Goal: Information Seeking & Learning: Find specific fact

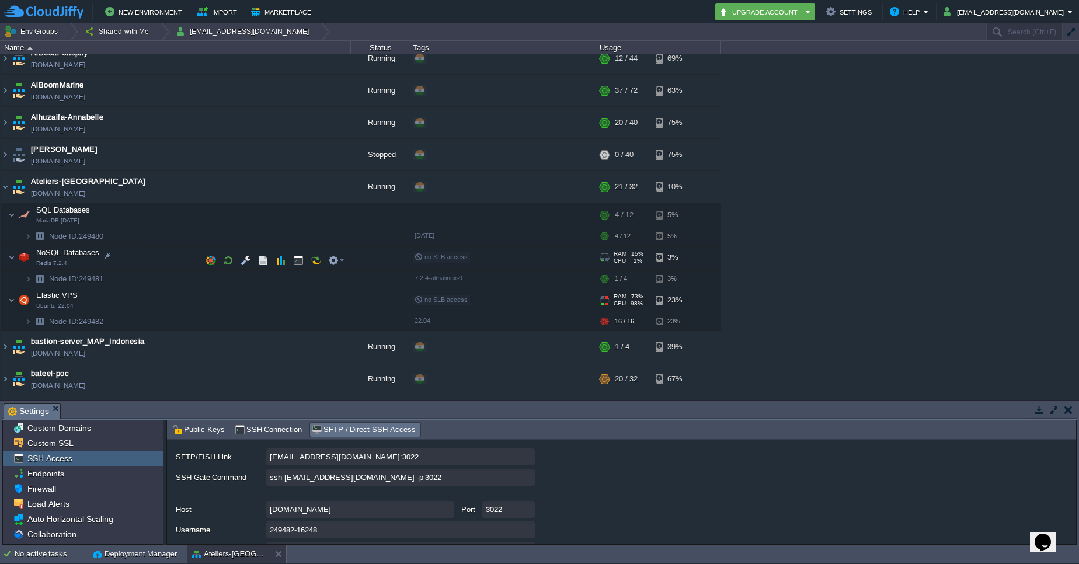
scroll to position [172, 0]
click at [340, 301] on em at bounding box center [336, 300] width 16 height 11
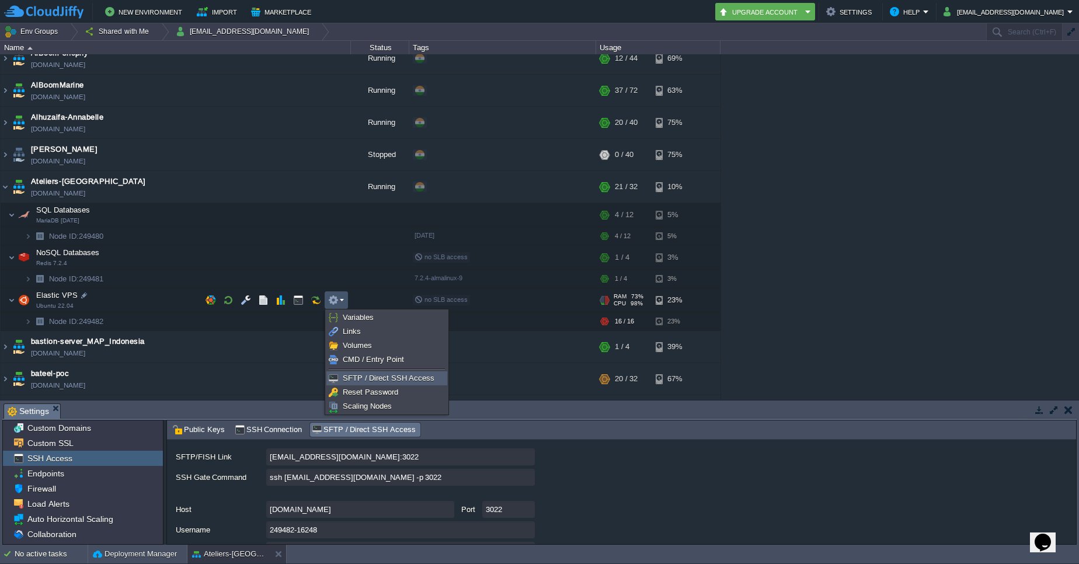
click at [370, 381] on span "SFTP / Direct SSH Access" at bounding box center [389, 378] width 92 height 9
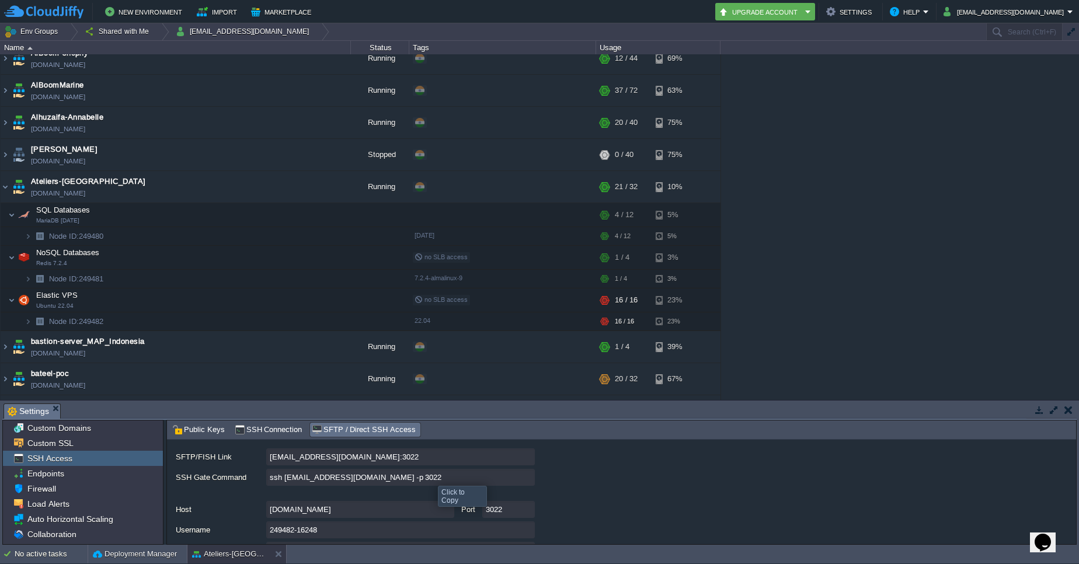
click at [528, 480] on input "ssh 249482-16248@gate.cloudjiffy.com -p 3022" at bounding box center [400, 477] width 268 height 17
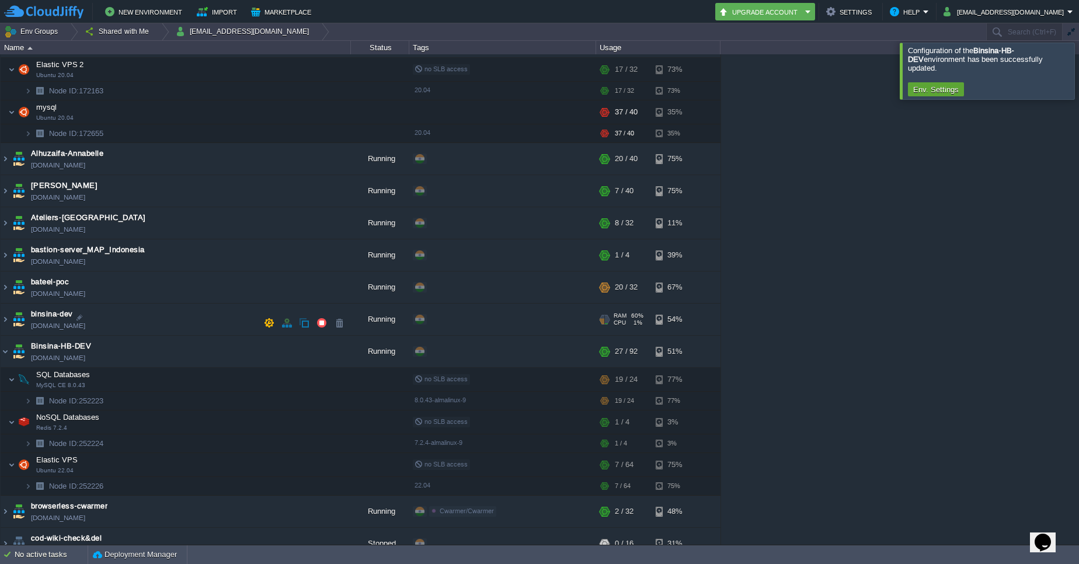
scroll to position [198, 0]
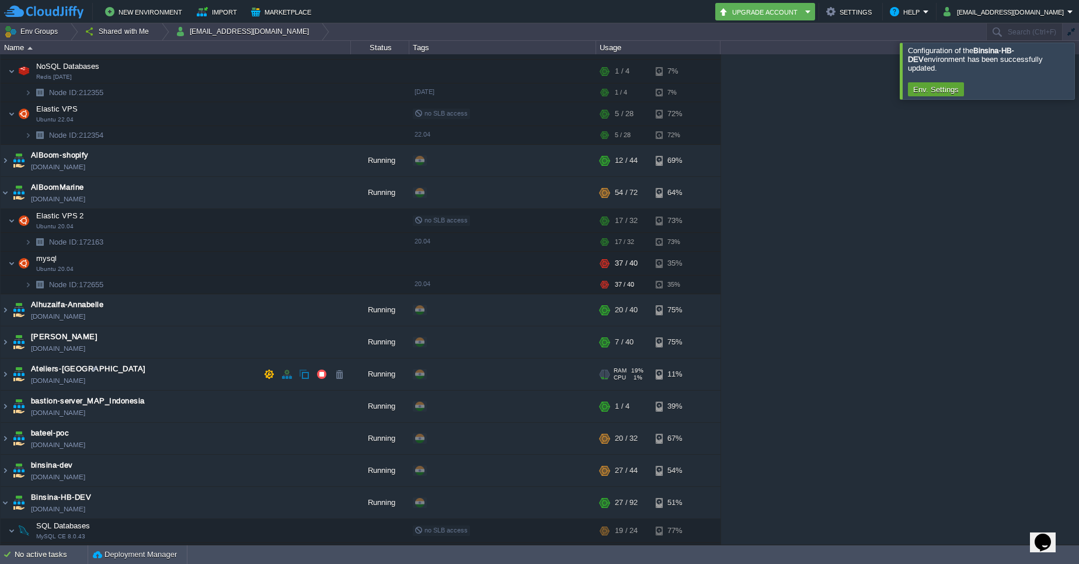
click at [64, 364] on span "Ateliers-[GEOGRAPHIC_DATA]" at bounding box center [88, 369] width 115 height 12
click at [6, 370] on img at bounding box center [5, 374] width 9 height 32
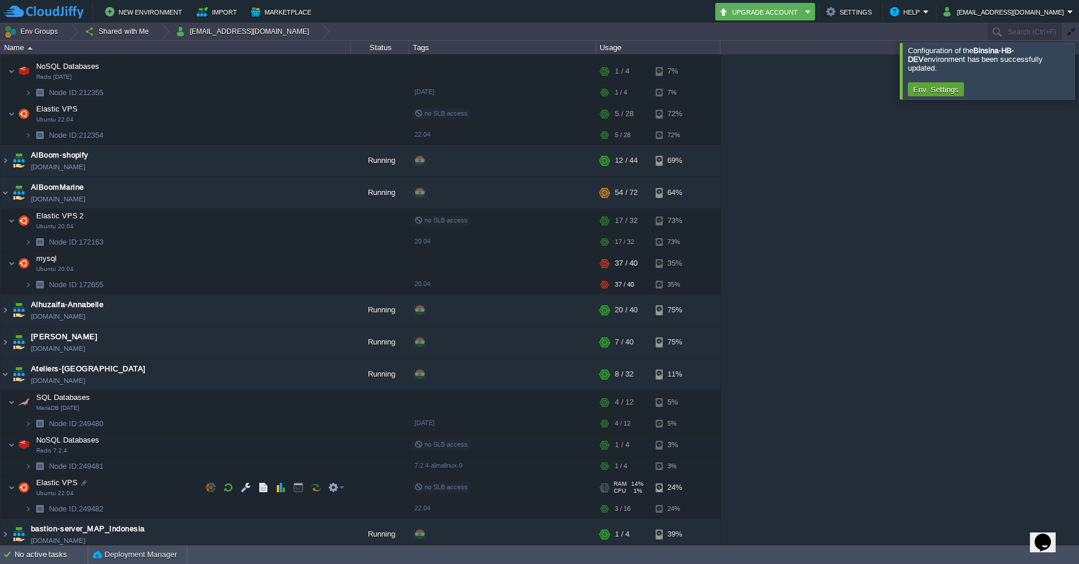
scroll to position [187, 0]
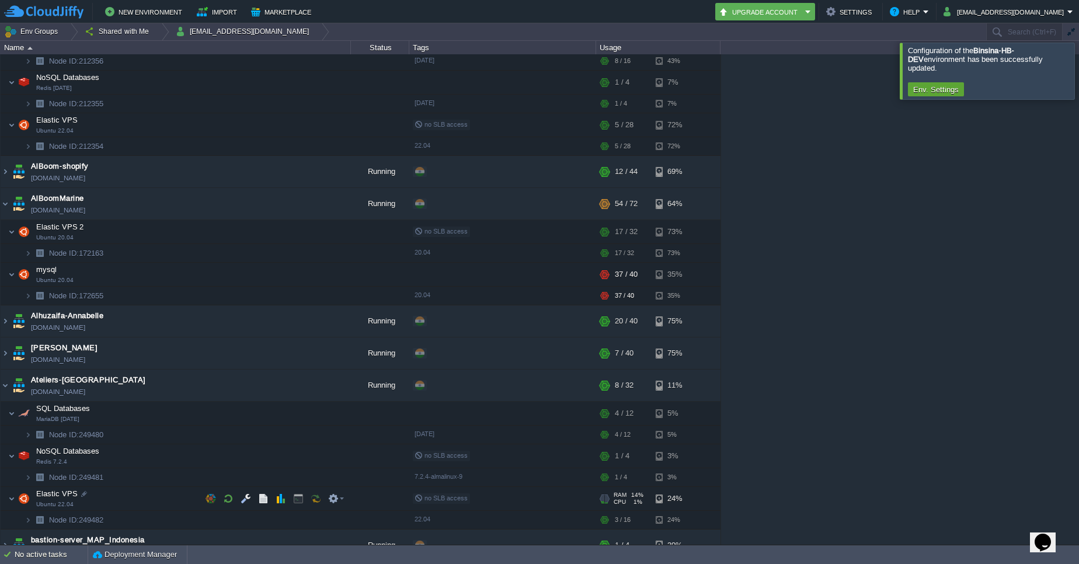
click at [67, 496] on span "Elastic VPS" at bounding box center [57, 494] width 44 height 10
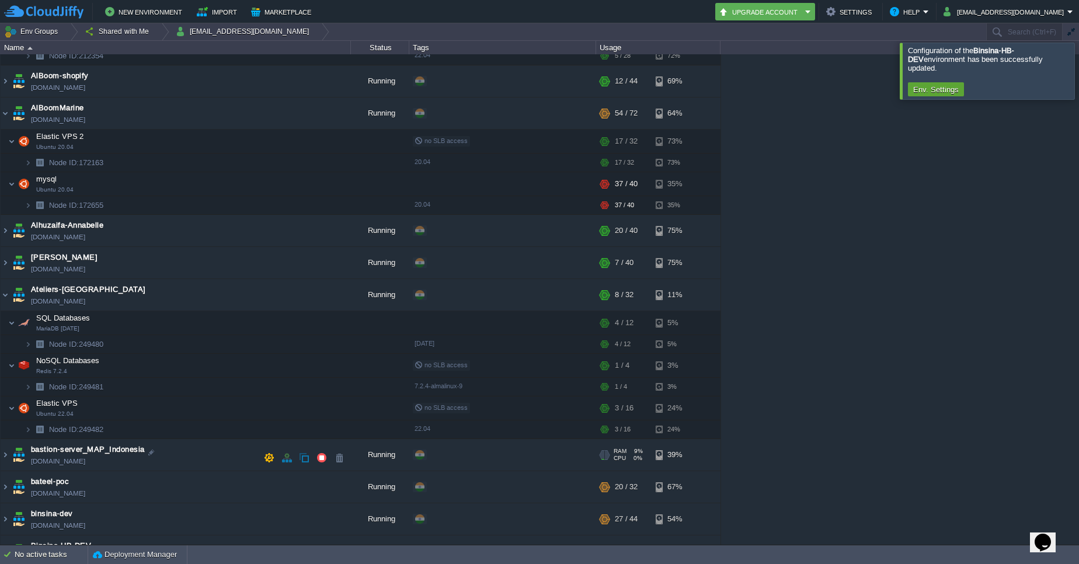
scroll to position [418, 0]
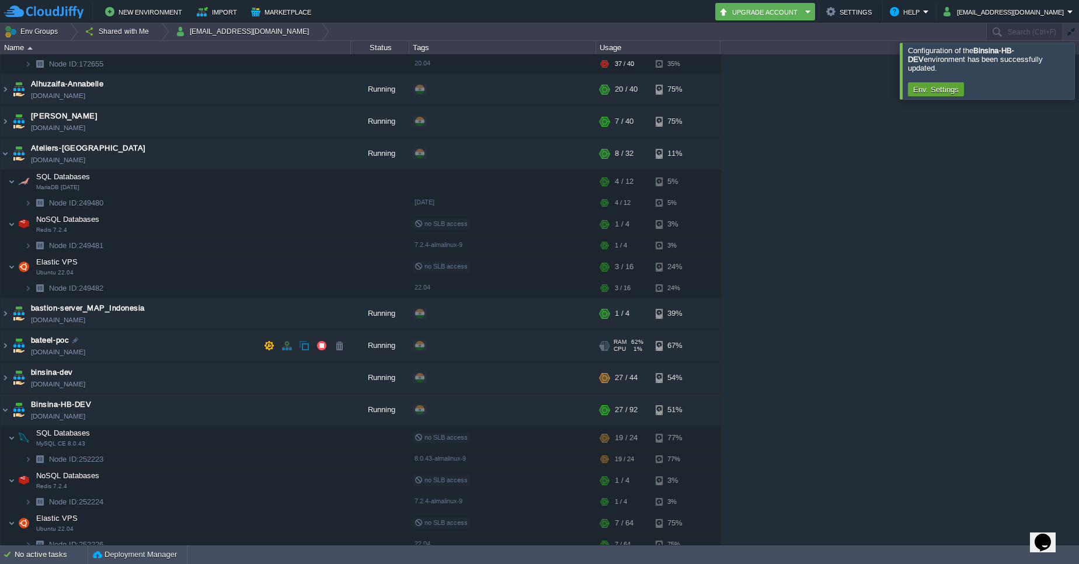
click at [13, 268] on img at bounding box center [11, 266] width 7 height 23
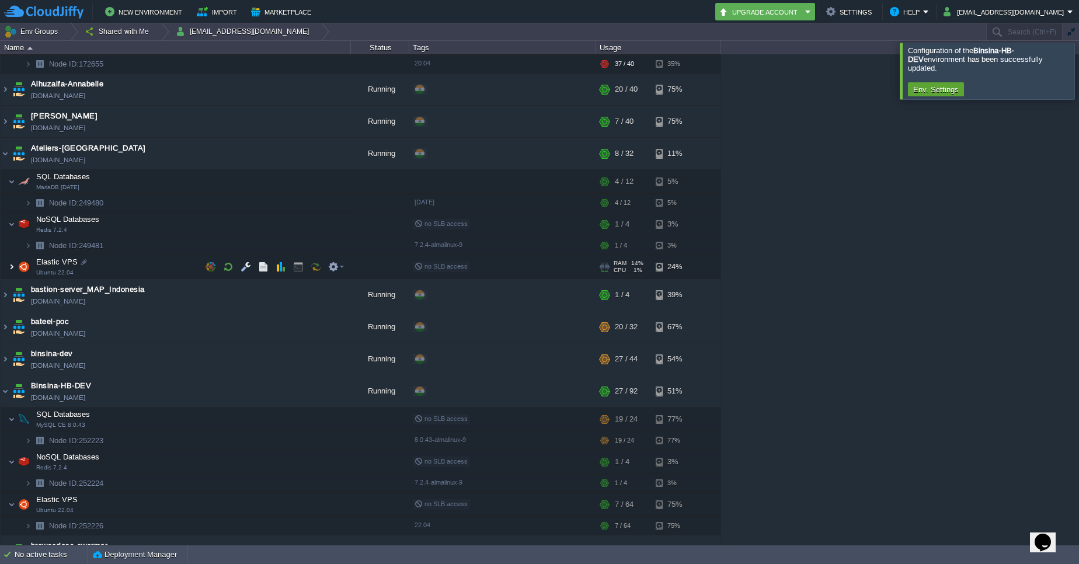
click at [13, 268] on img at bounding box center [11, 266] width 7 height 23
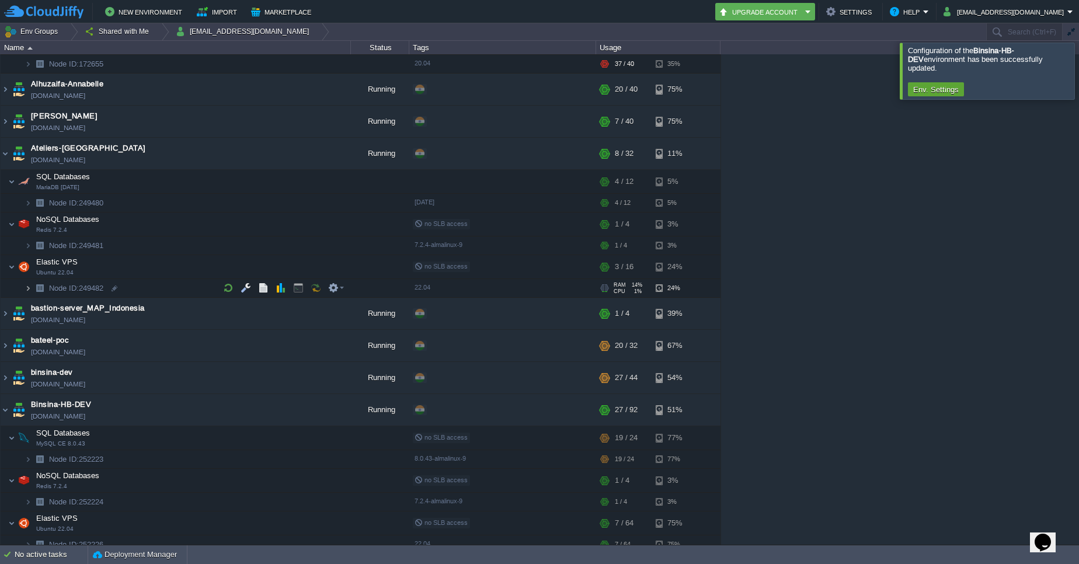
click at [27, 292] on img at bounding box center [28, 288] width 7 height 18
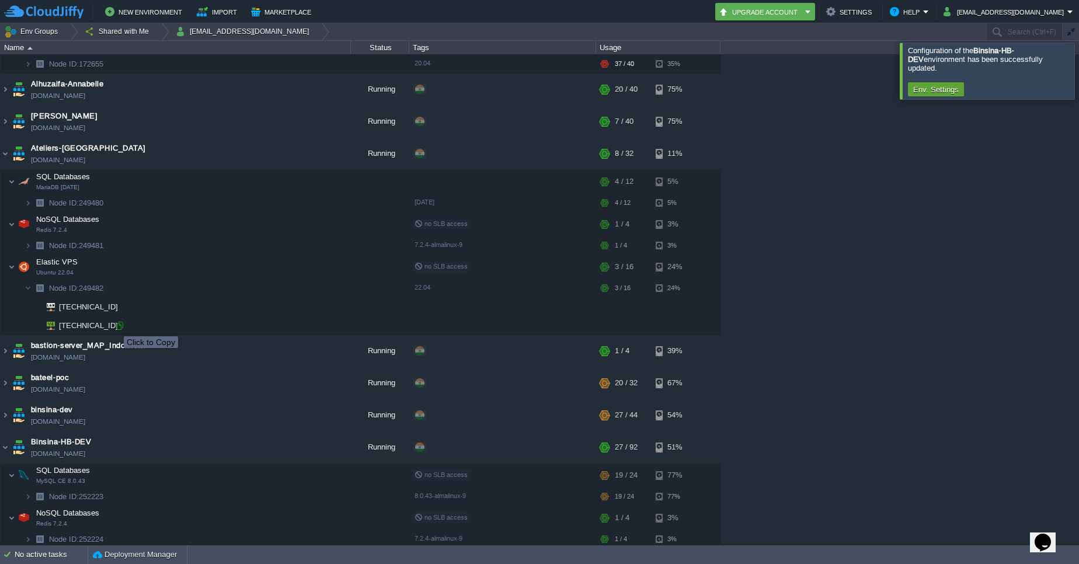
click at [115, 326] on div at bounding box center [119, 325] width 11 height 11
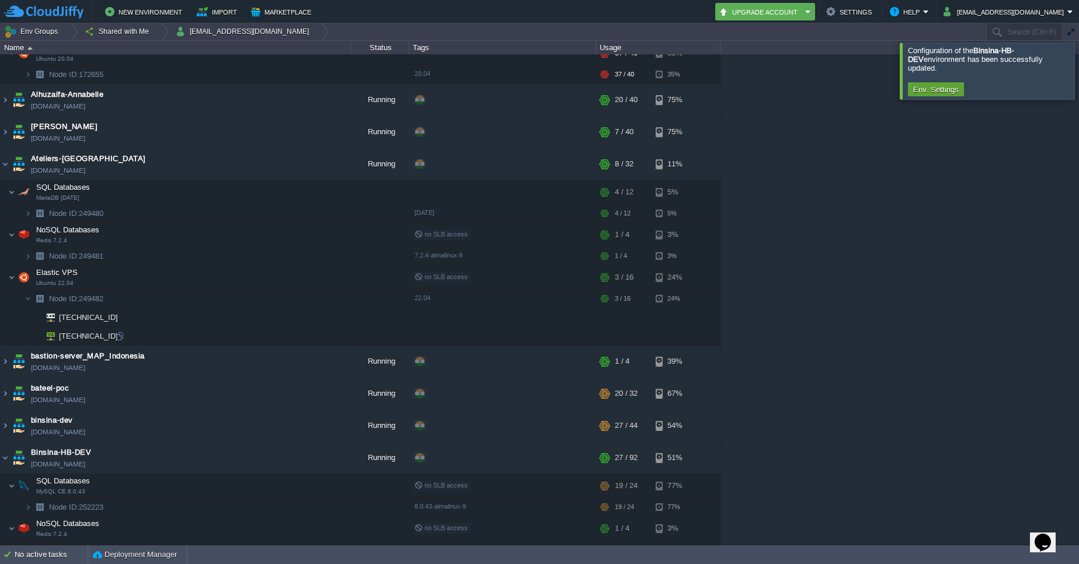
click at [120, 342] on td "[TECHNICAL_ID]" at bounding box center [176, 336] width 350 height 19
